Goal: Check status: Check status

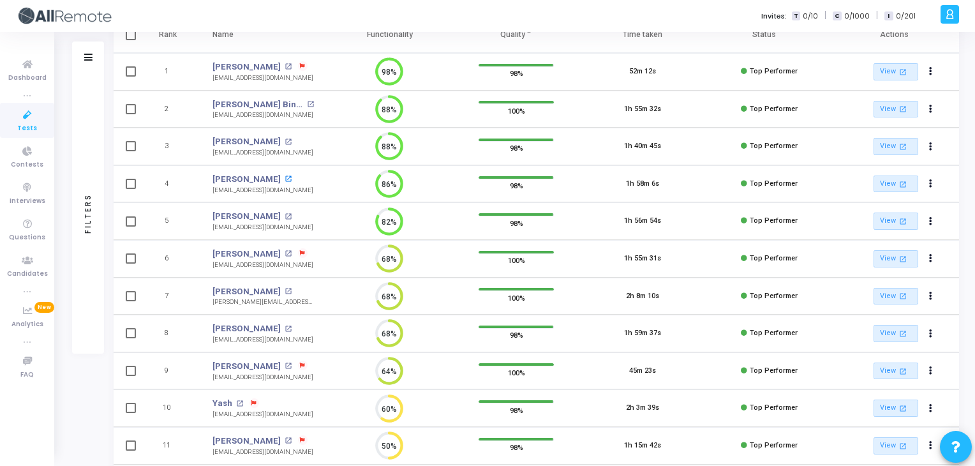
click at [292, 177] on mat-icon "open_in_new" at bounding box center [288, 178] width 7 height 7
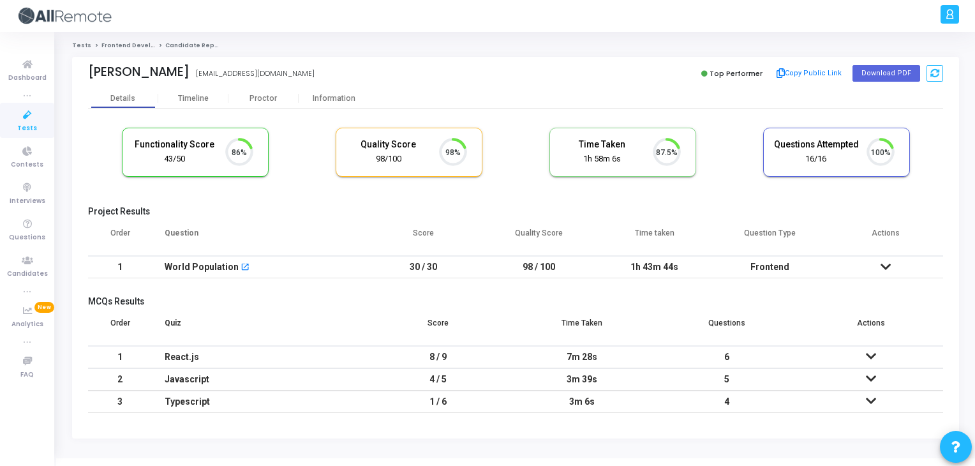
scroll to position [26, 33]
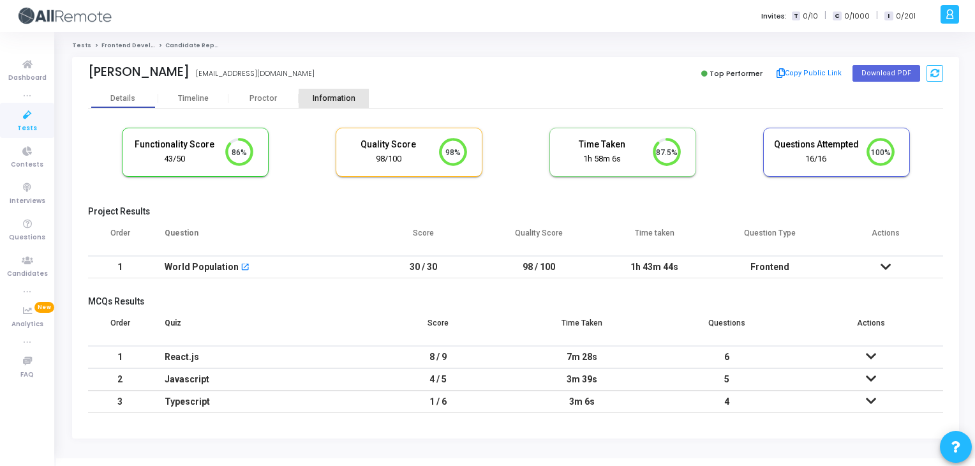
click at [343, 103] on div "Information" at bounding box center [334, 99] width 70 height 10
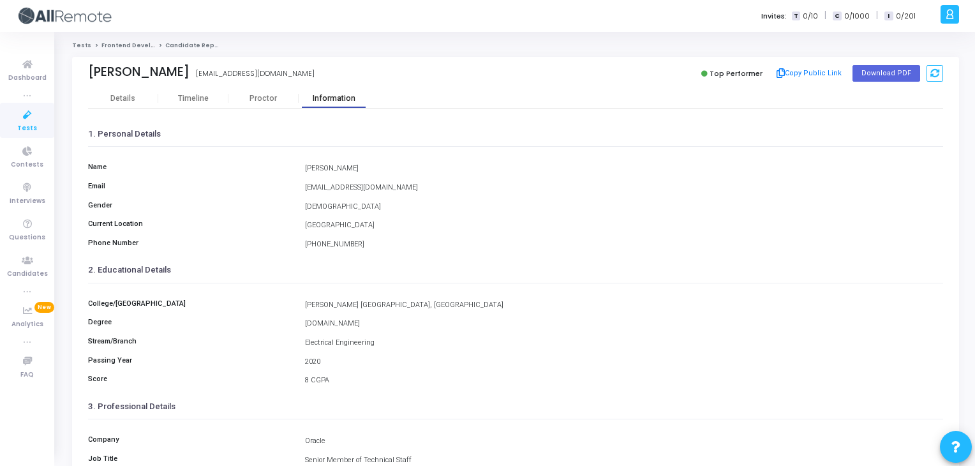
scroll to position [202, 0]
